Goal: Information Seeking & Learning: Learn about a topic

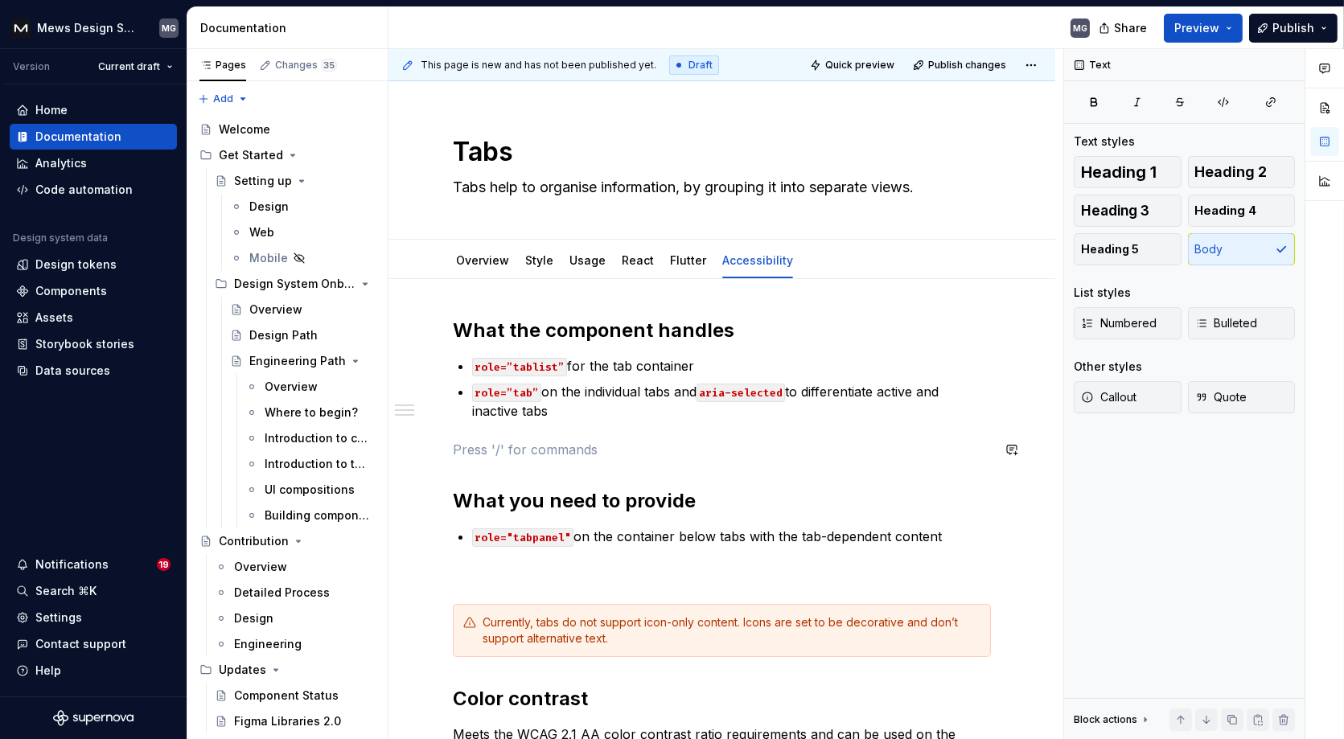
click at [475, 435] on div "What the component handles role=”tablist” for the tab container role=”tab” on t…" at bounding box center [722, 595] width 538 height 555
click at [471, 465] on div "What the component handles role=”tablist” for the tab container role=”tab” on t…" at bounding box center [722, 595] width 538 height 555
click at [459, 437] on div "What the component handles role=”tablist” for the tab container role=”tab” on t…" at bounding box center [722, 595] width 538 height 555
click at [459, 426] on div "What the component handles role=”tablist” for the tab container role=”tab” on t…" at bounding box center [722, 595] width 538 height 555
click at [459, 465] on div "What the component handles role=”tablist” for the tab container role=”tab” on t…" at bounding box center [722, 595] width 538 height 555
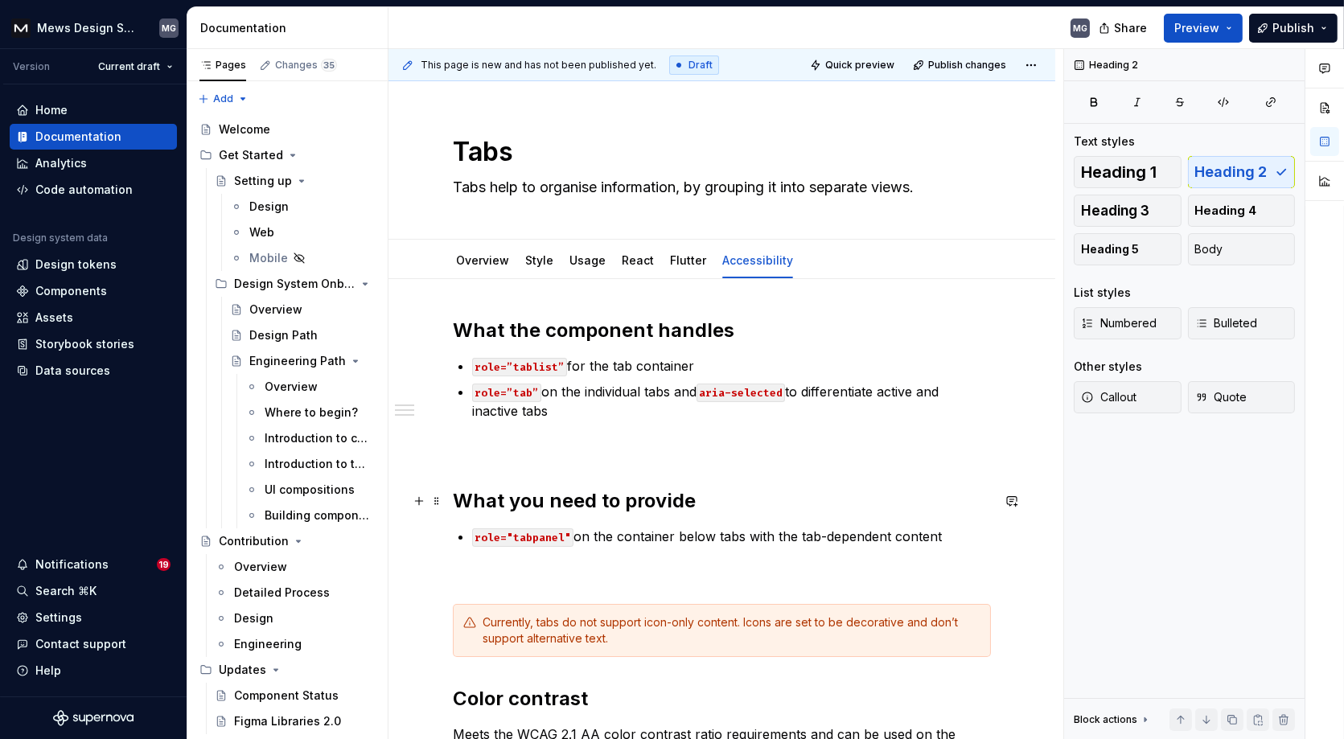
scroll to position [175, 0]
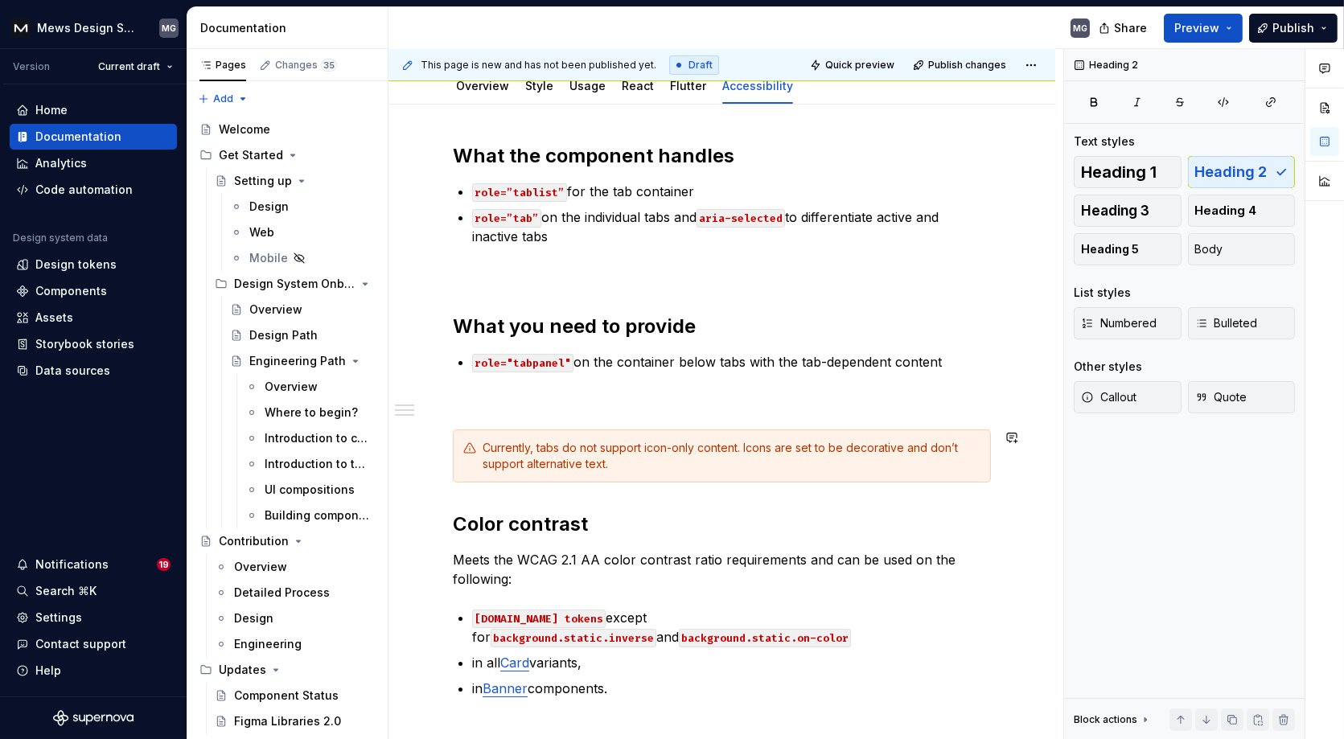
click at [460, 495] on div "What the component handles role=”tablist” for the tab container role=”tab” on t…" at bounding box center [722, 420] width 538 height 555
click at [460, 490] on div "What the component handles role=”tablist” for the tab container role=”tab” on t…" at bounding box center [722, 420] width 538 height 555
click at [460, 486] on div "What the component handles role=”tablist” for the tab container role=”tab” on t…" at bounding box center [722, 420] width 538 height 555
click at [475, 280] on p at bounding box center [722, 274] width 538 height 19
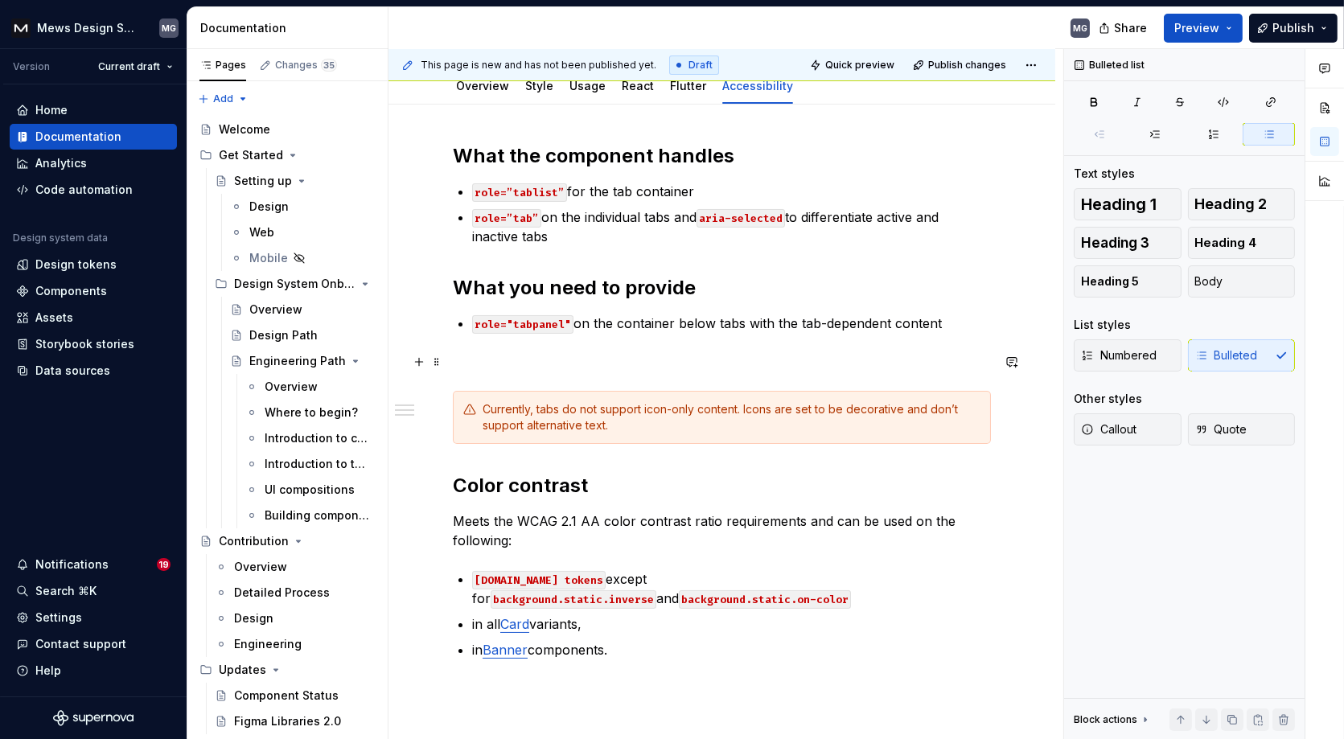
click at [453, 368] on p at bounding box center [722, 361] width 538 height 19
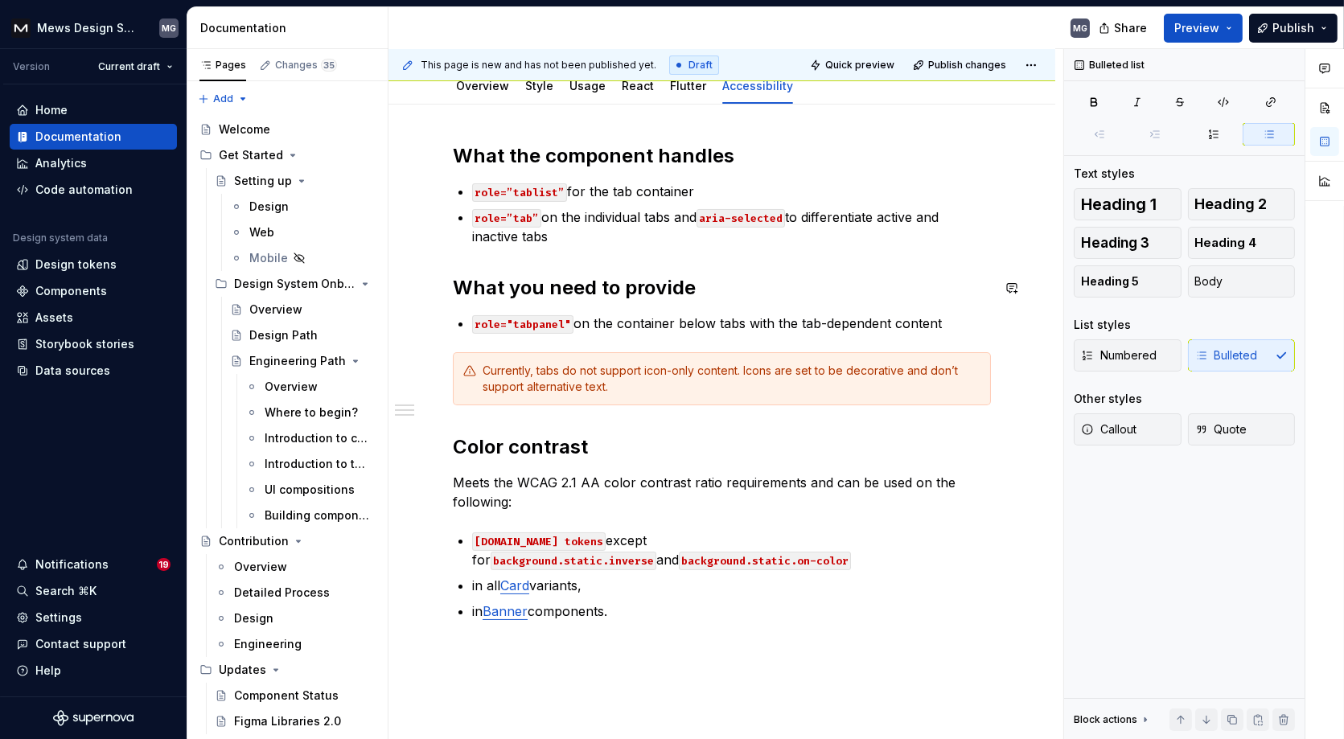
click at [458, 261] on div "What the component handles role=”tablist” for the tab container role=”tab” on t…" at bounding box center [722, 382] width 538 height 478
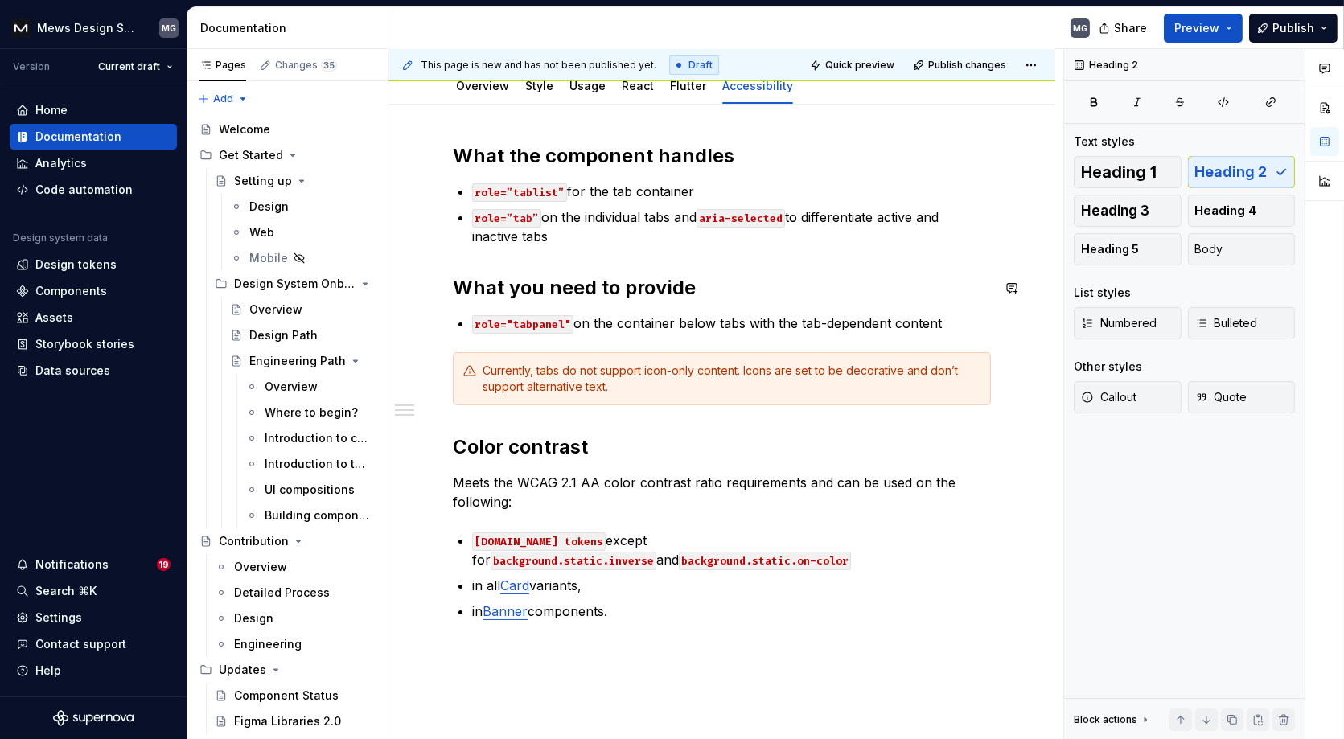
click at [459, 249] on div "What the component handles role=”tablist” for the tab container role=”tab” on t…" at bounding box center [722, 382] width 538 height 478
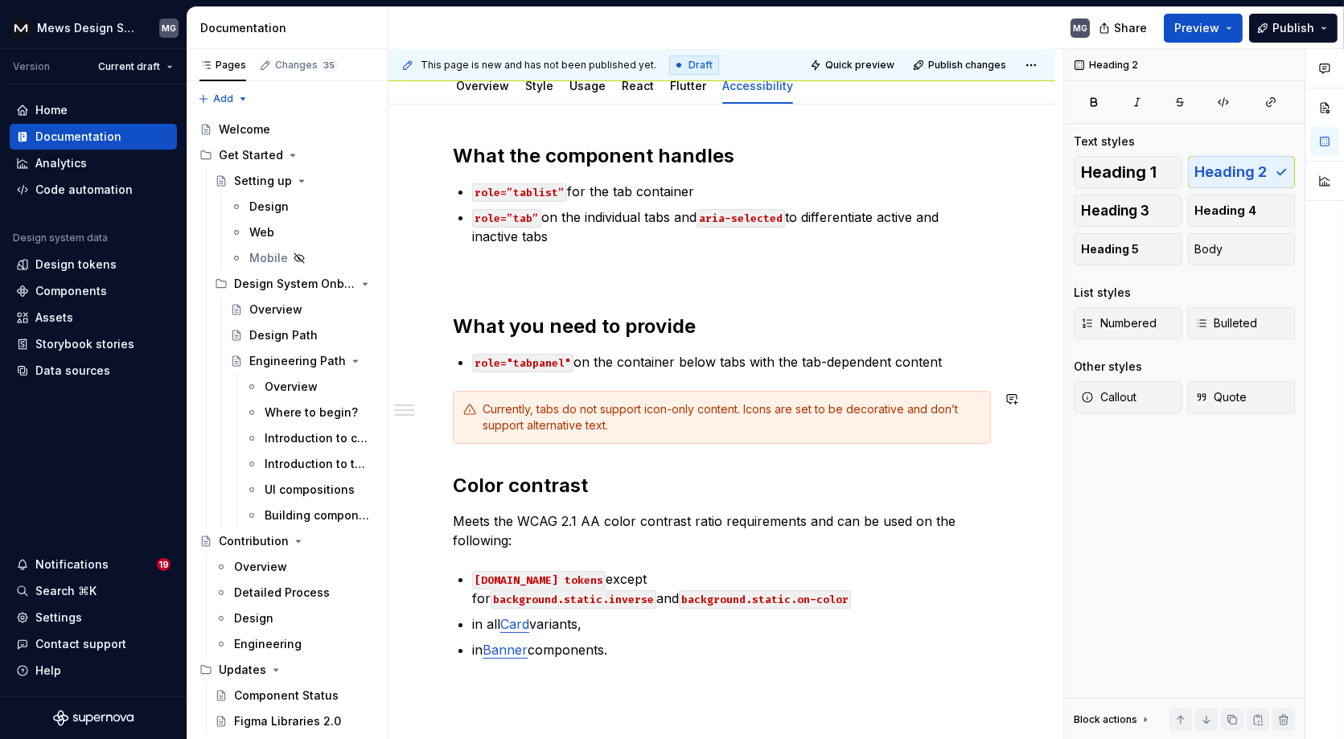
click at [450, 473] on div "This page is new and has not been published yet. Draft Quick preview Publish ch…" at bounding box center [725, 394] width 675 height 691
click at [456, 483] on h2 "Color contrast" at bounding box center [722, 486] width 538 height 26
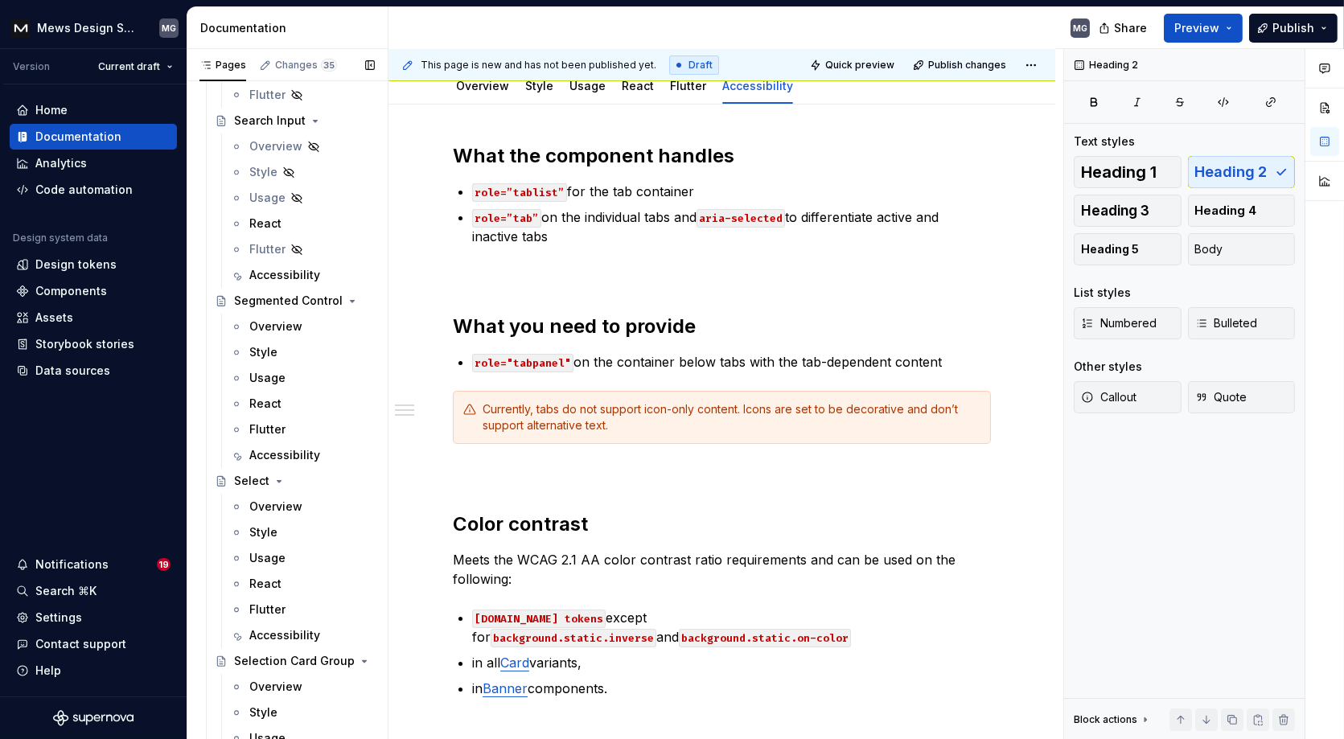
scroll to position [7865, 0]
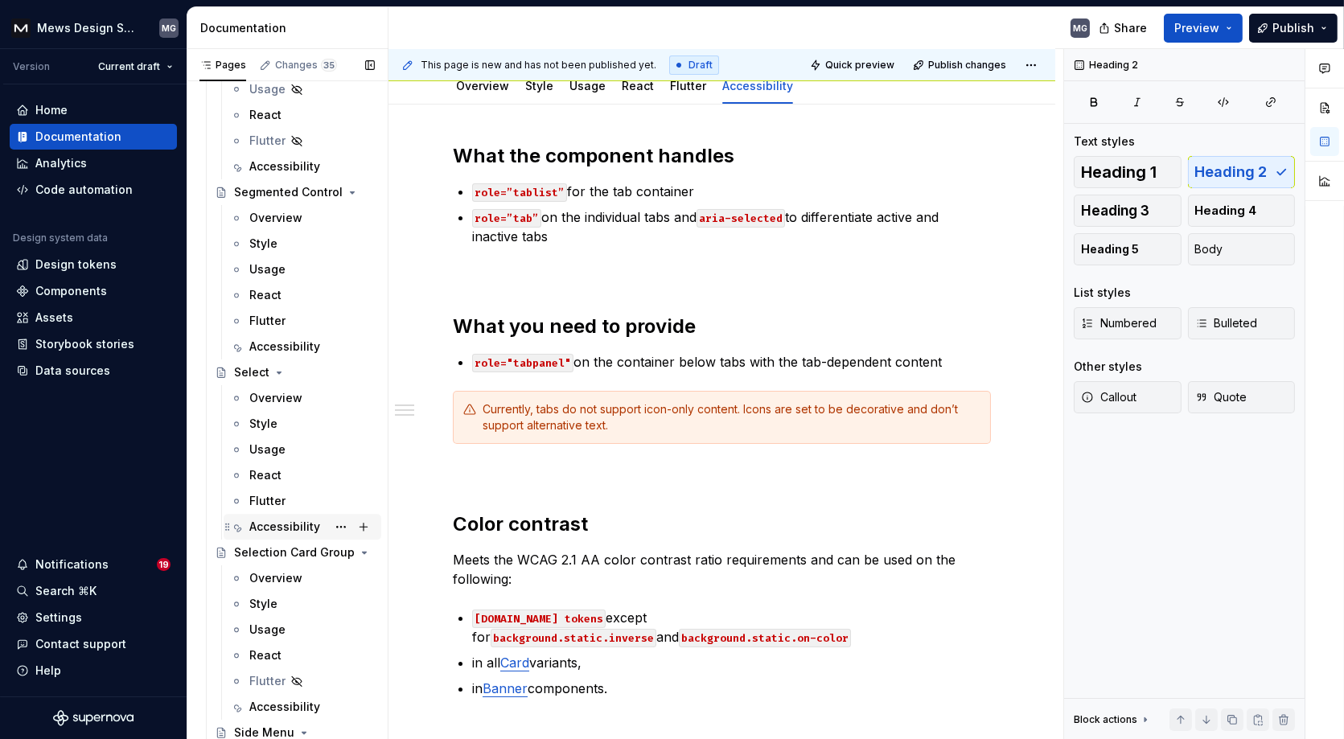
click at [285, 519] on div "Accessibility" at bounding box center [284, 527] width 71 height 16
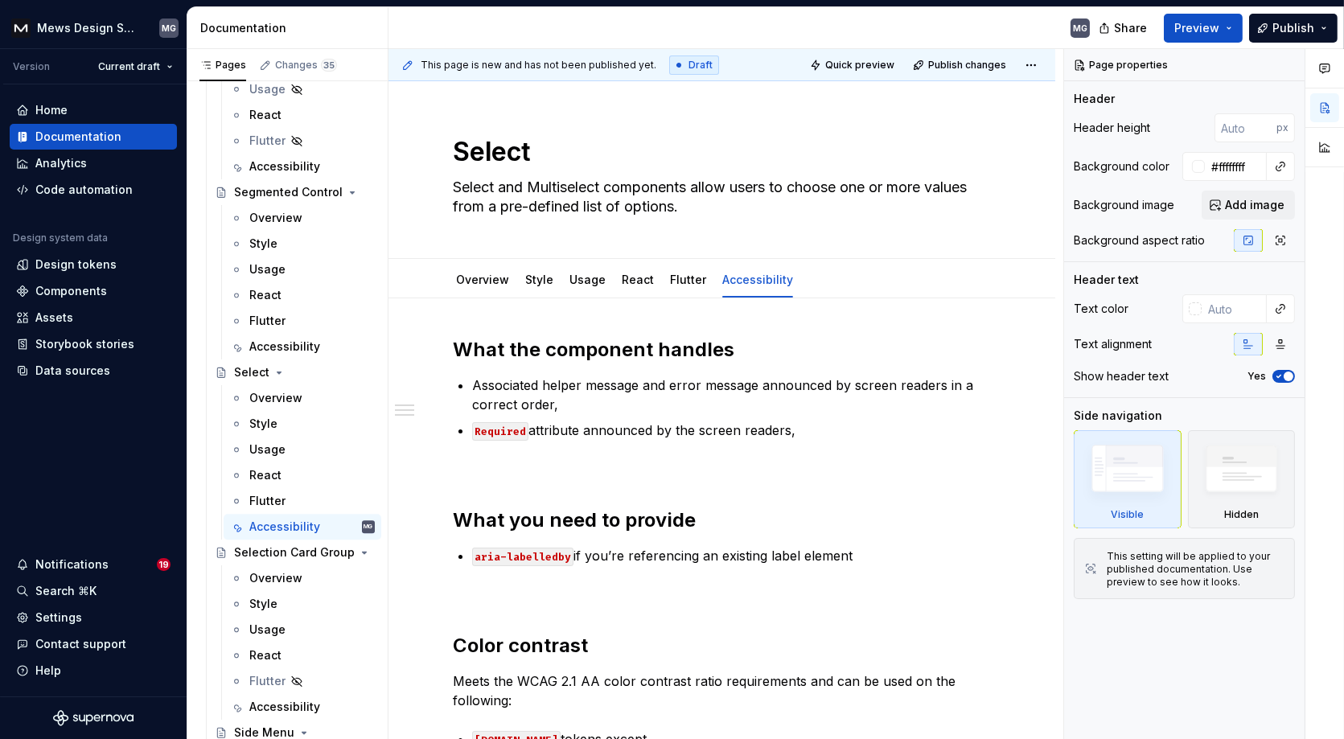
scroll to position [214, 0]
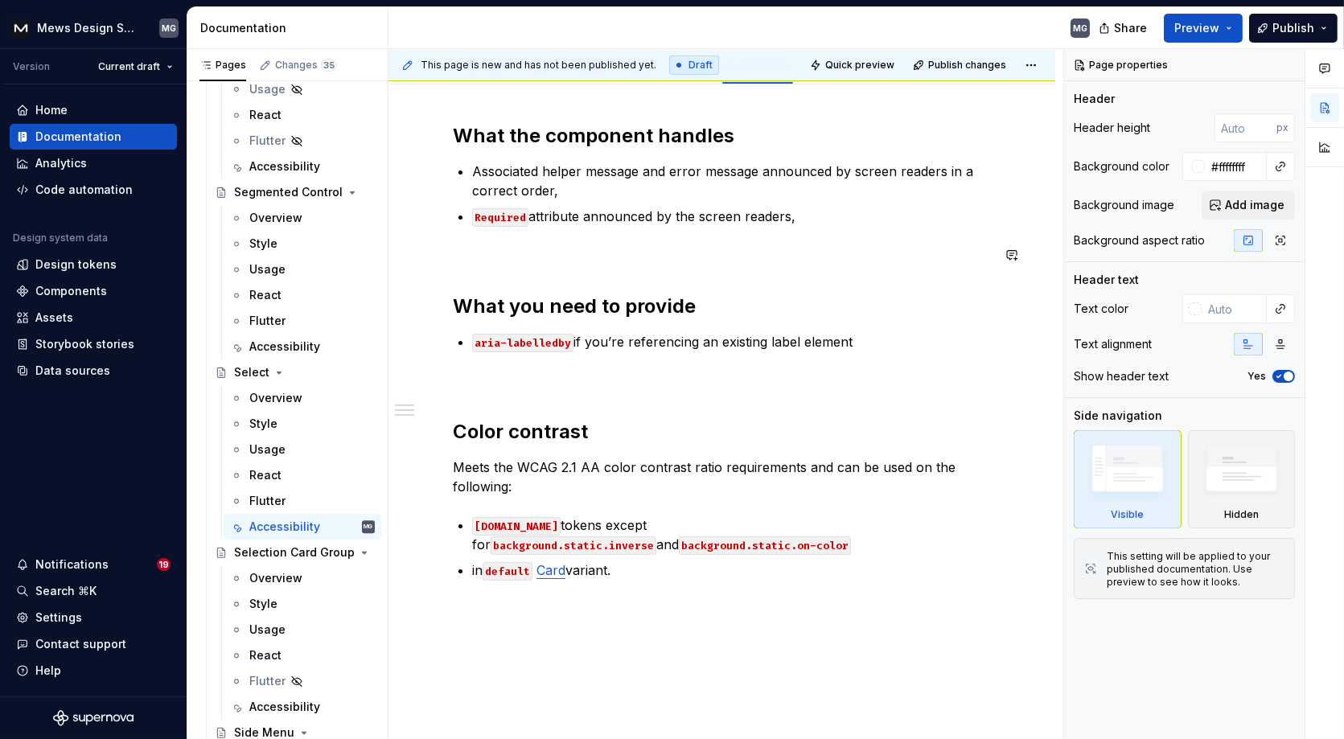
click at [812, 220] on p "Required attribute announced by the screen readers," at bounding box center [731, 216] width 519 height 19
type textarea "*"
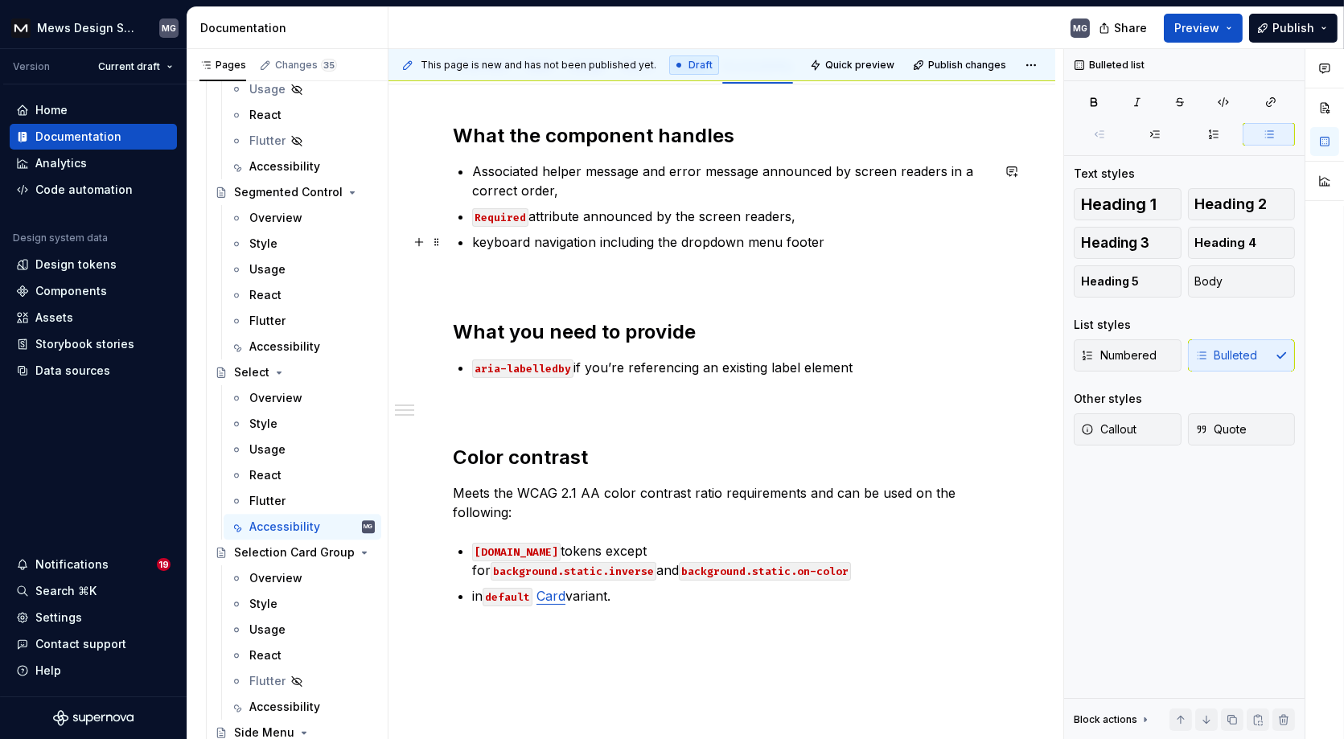
click at [684, 237] on p "keyboard navigation including the dropdown menu footer" at bounding box center [731, 241] width 519 height 19
click at [753, 240] on p "keyboard navigation including the Dropdown menu footer" at bounding box center [731, 241] width 519 height 19
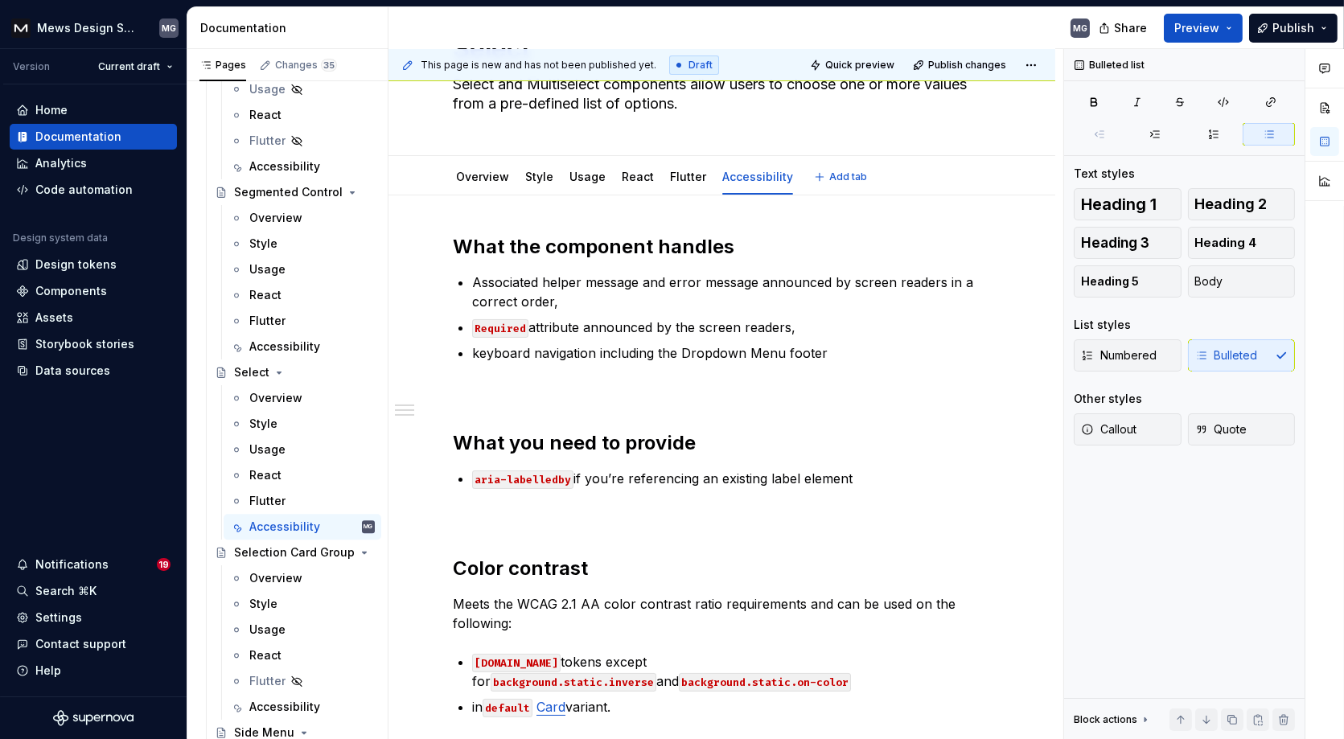
scroll to position [0, 0]
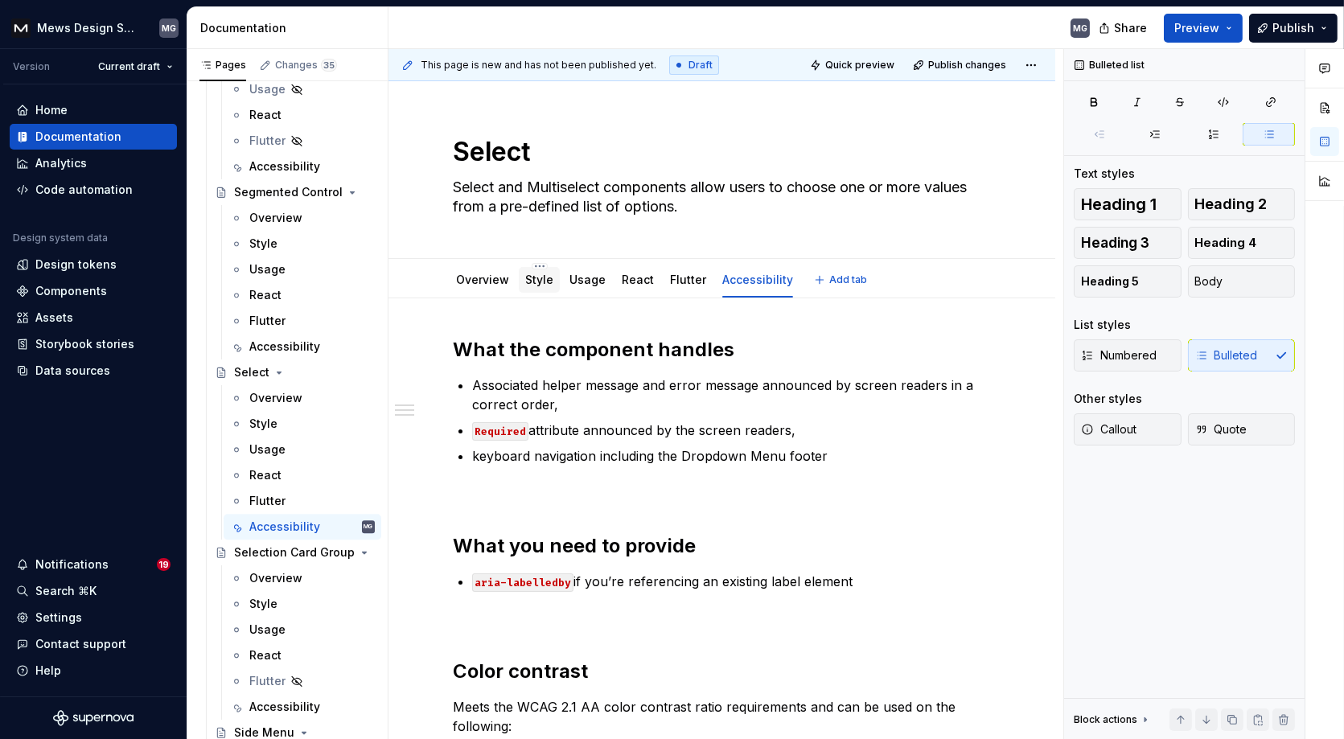
click at [535, 281] on link "Style" at bounding box center [539, 280] width 28 height 14
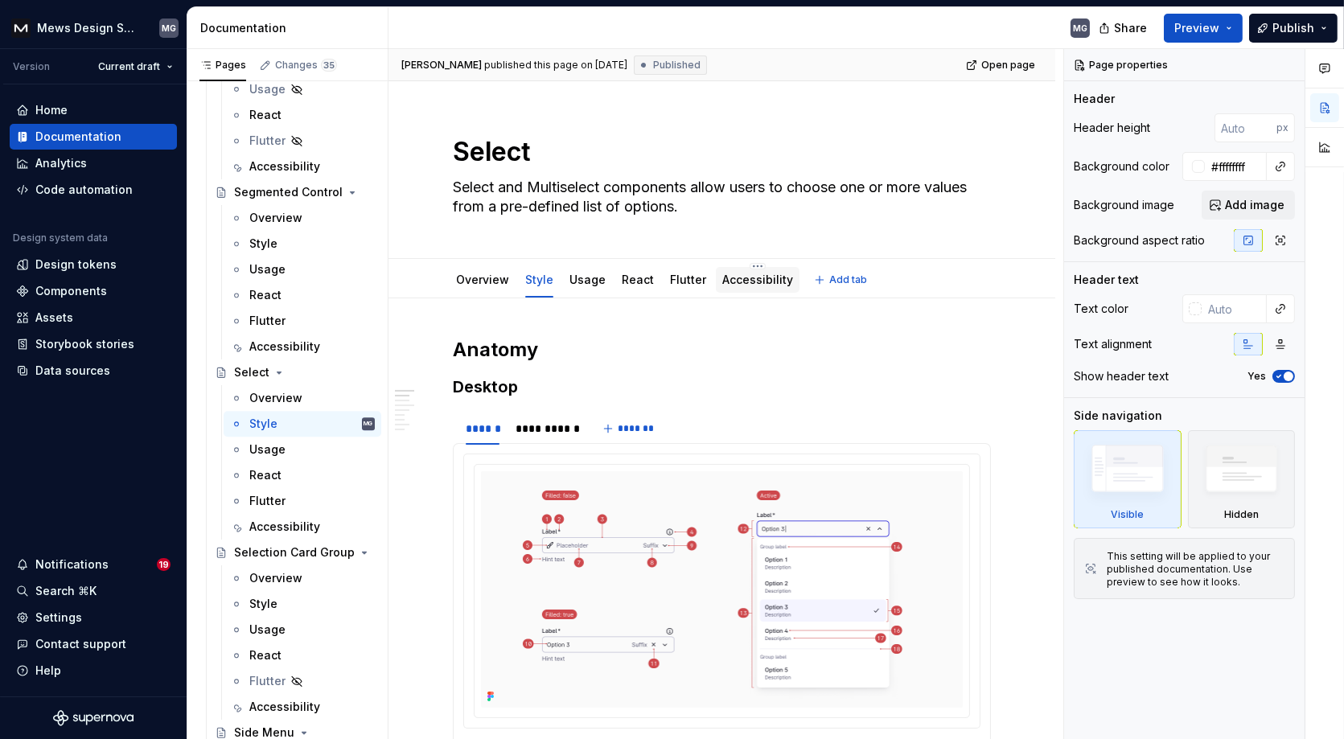
click at [726, 282] on link "Accessibility" at bounding box center [757, 280] width 71 height 14
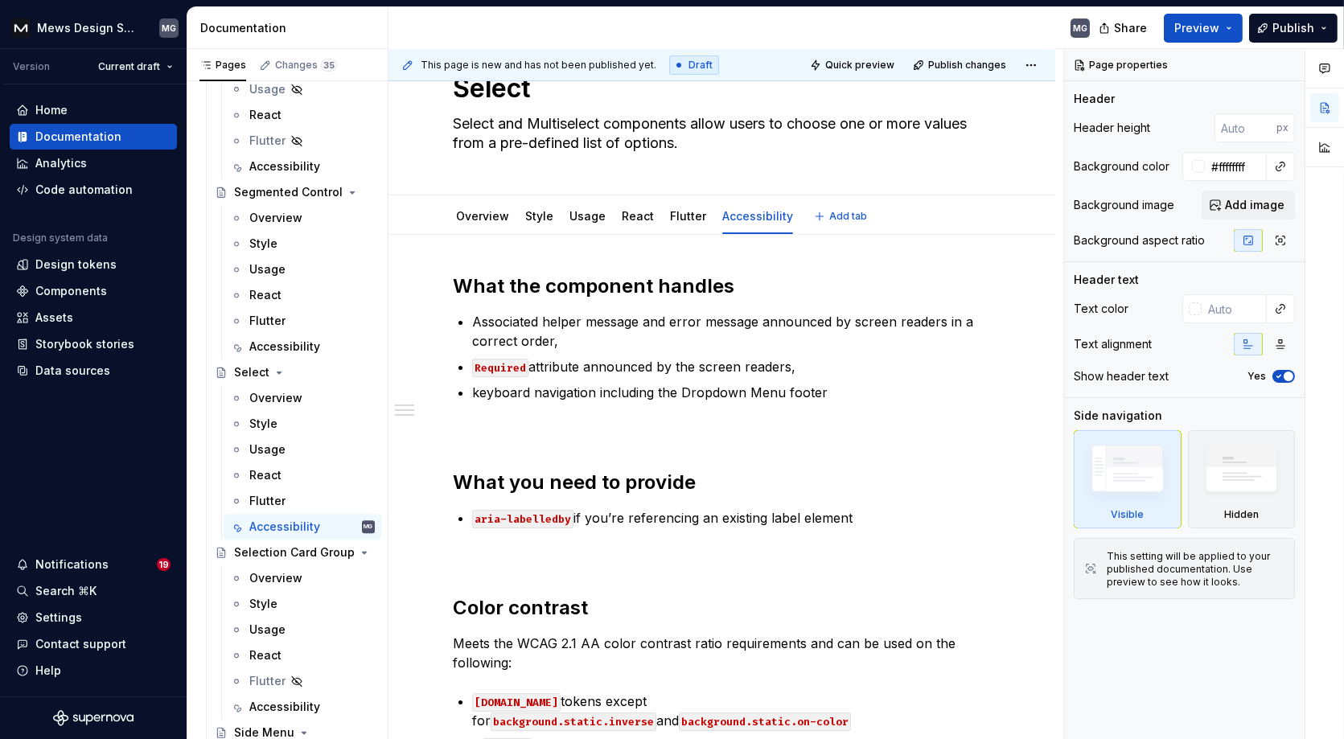
type textarea "*"
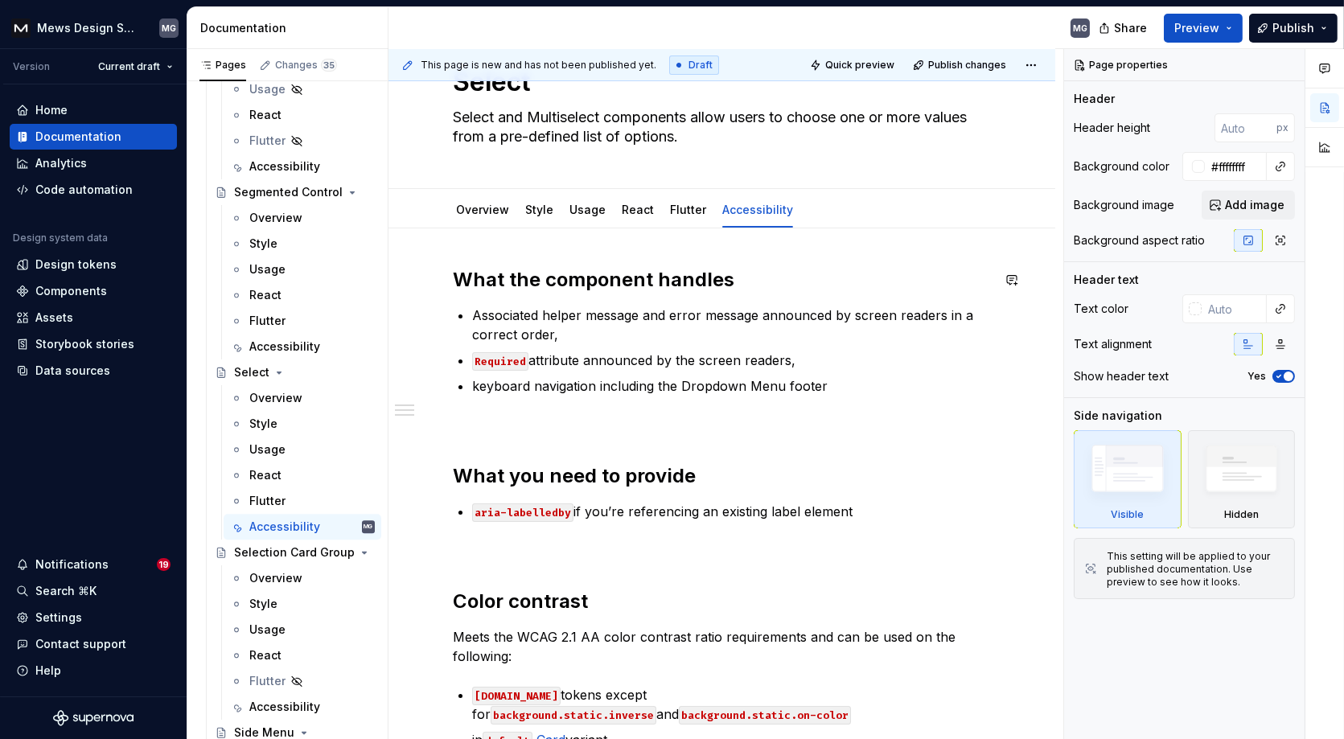
scroll to position [103, 0]
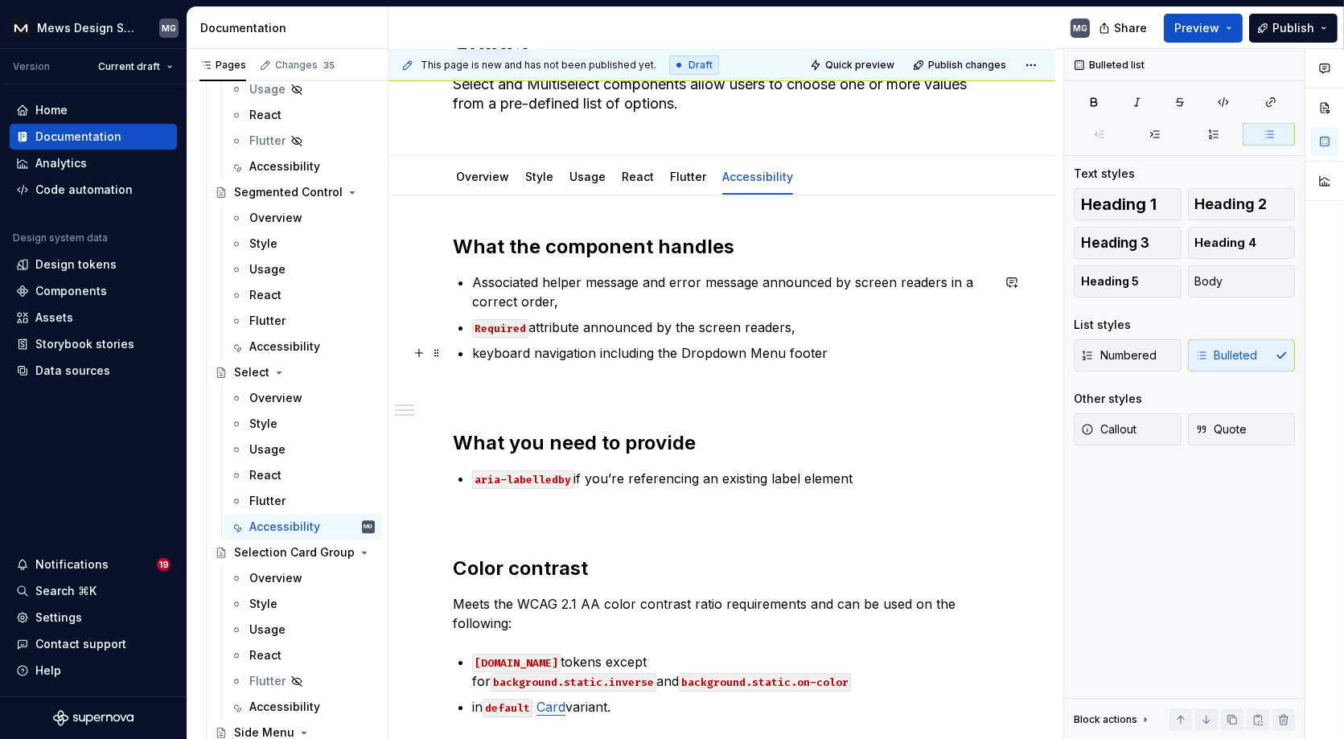
click at [764, 344] on p "keyboard navigation including the Dropdown Menu footer" at bounding box center [731, 352] width 519 height 19
click at [812, 352] on p "keyboard navigation including the Dropdown footer" at bounding box center [731, 352] width 519 height 19
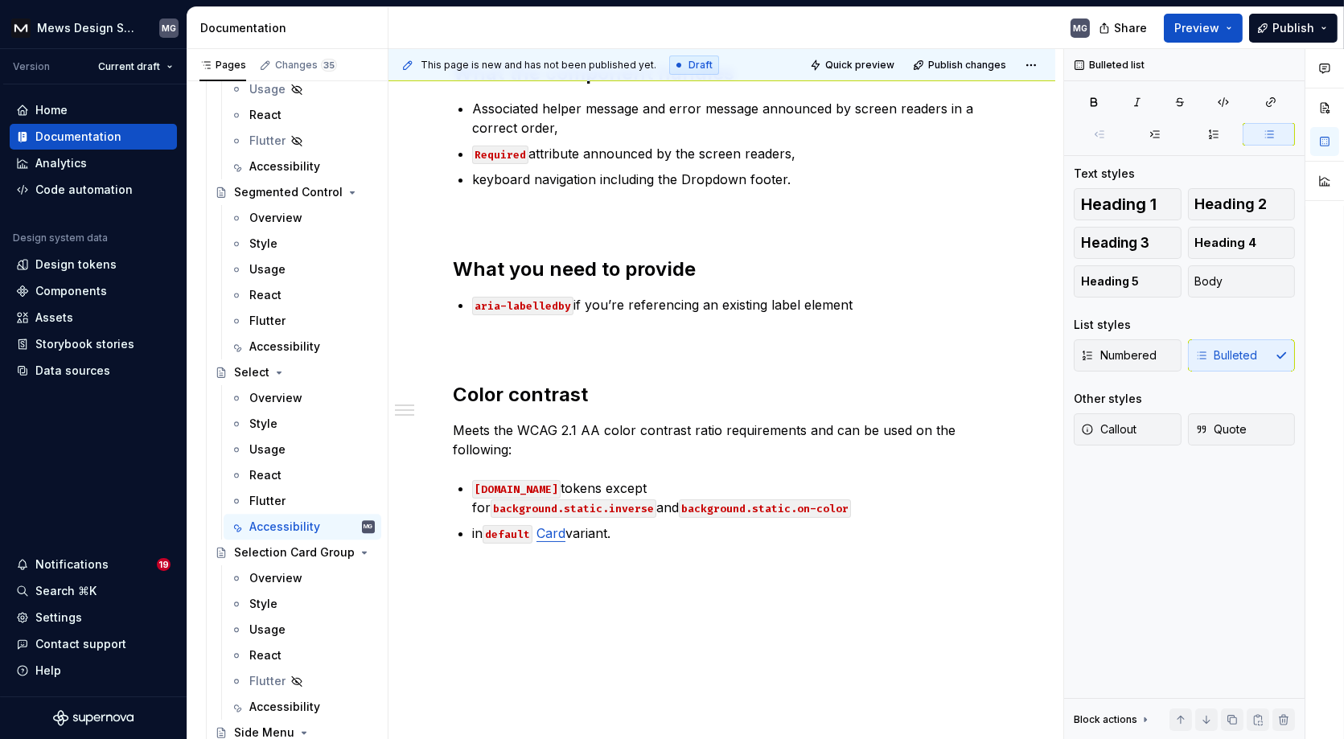
type textarea "*"
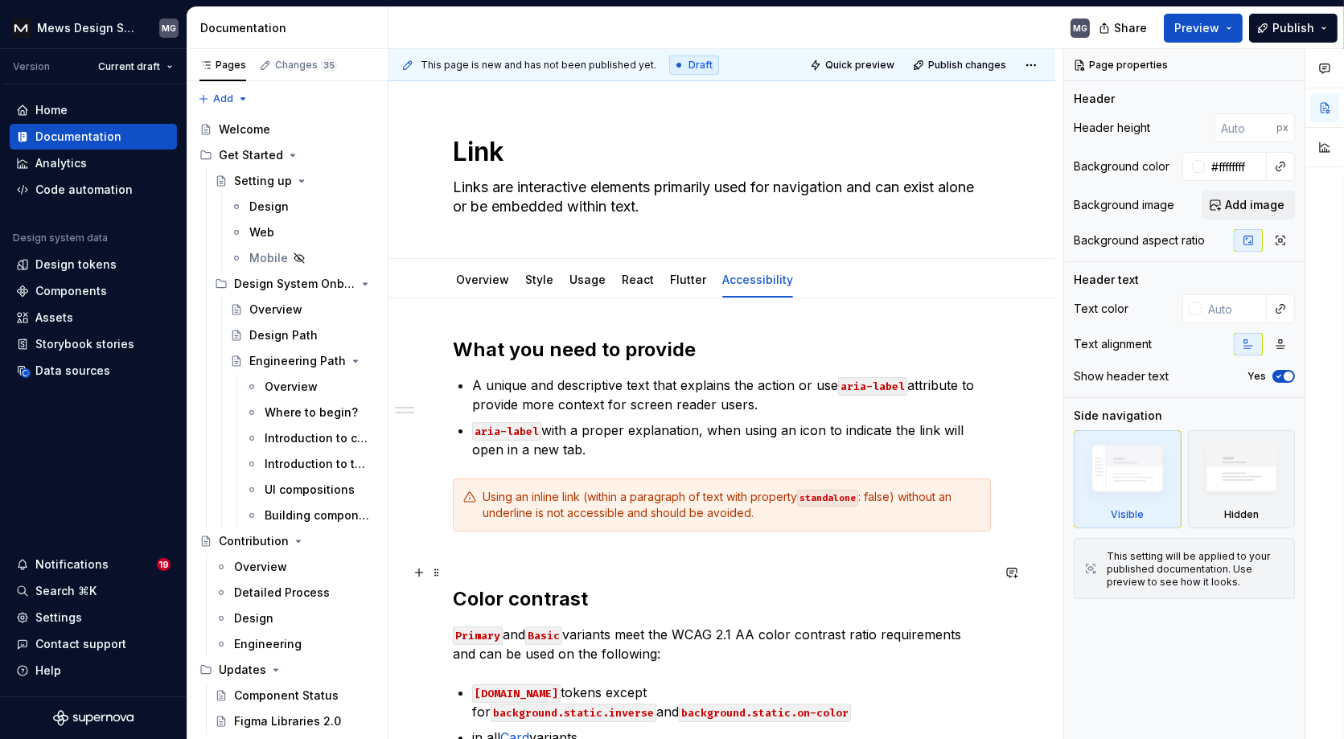
click at [466, 557] on div "What you need to provide A unique and descriptive text that explains the action…" at bounding box center [722, 555] width 538 height 436
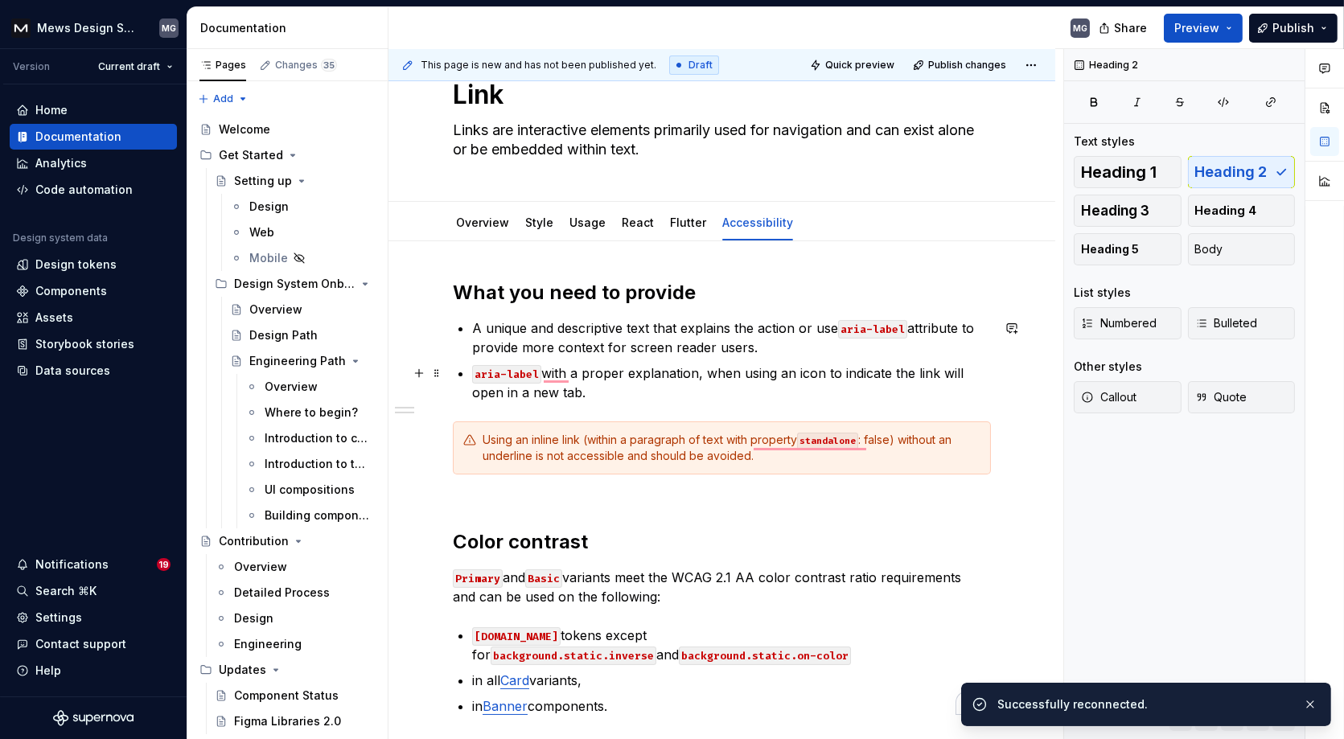
scroll to position [25, 0]
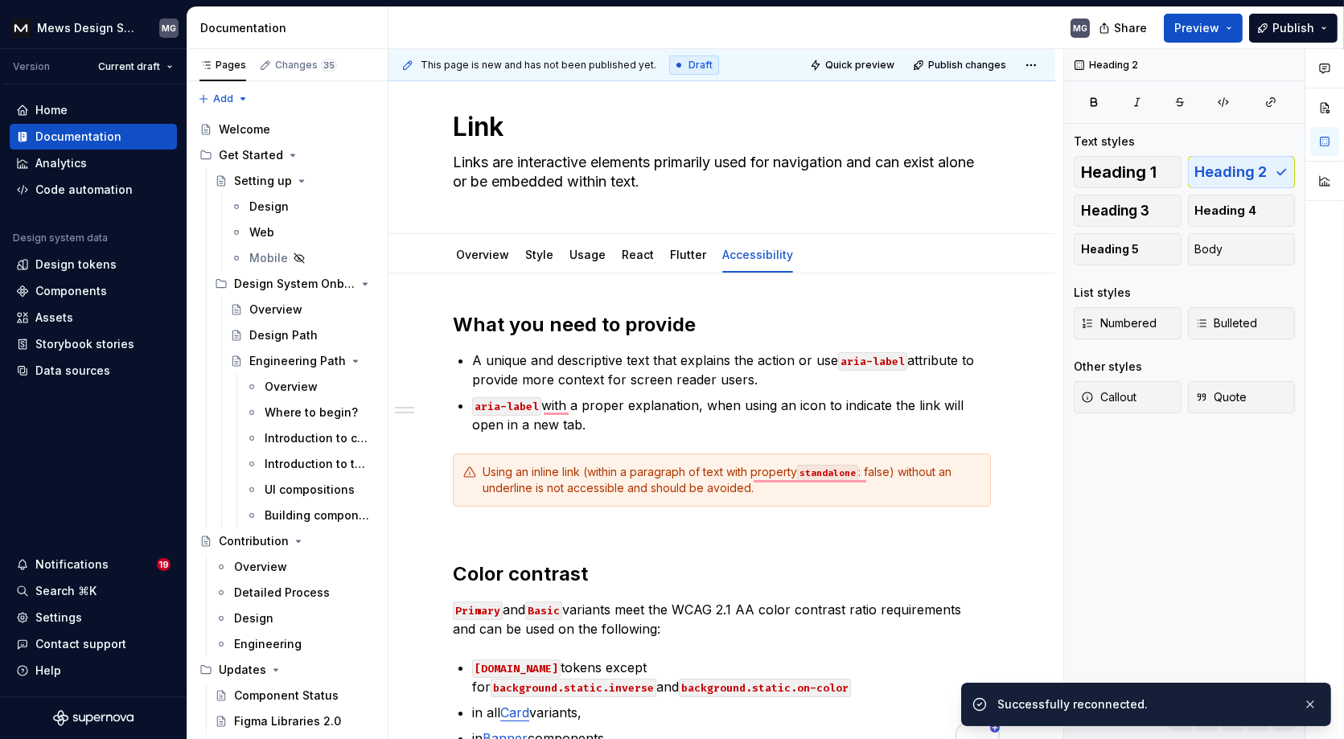
type textarea "*"
